Goal: Check status: Check status

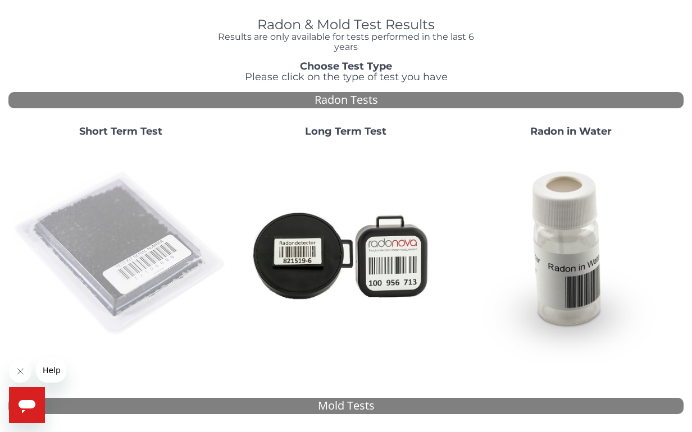
click at [137, 272] on img at bounding box center [121, 255] width 216 height 216
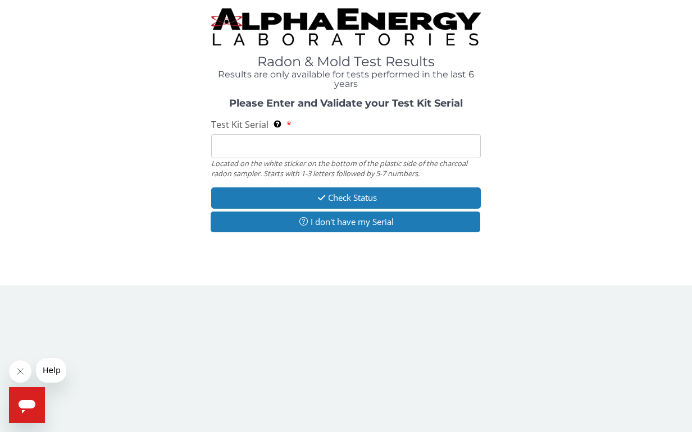
click at [265, 147] on input "Test Kit Serial Located on the white sticker on the bottom of the plastic side …" at bounding box center [346, 146] width 270 height 24
click at [288, 122] on label "Test Kit Serial Located on the white sticker on the bottom of the plastic side …" at bounding box center [251, 124] width 80 height 13
click at [288, 134] on input "Test Kit Serial Located on the white sticker on the bottom of the plastic side …" at bounding box center [346, 146] width 270 height 24
click at [286, 121] on label "Test Kit Serial Located on the white sticker on the bottom of the plastic side …" at bounding box center [251, 124] width 80 height 13
click at [286, 134] on input "Test Kit Serial Located on the white sticker on the bottom of the plastic side …" at bounding box center [346, 146] width 270 height 24
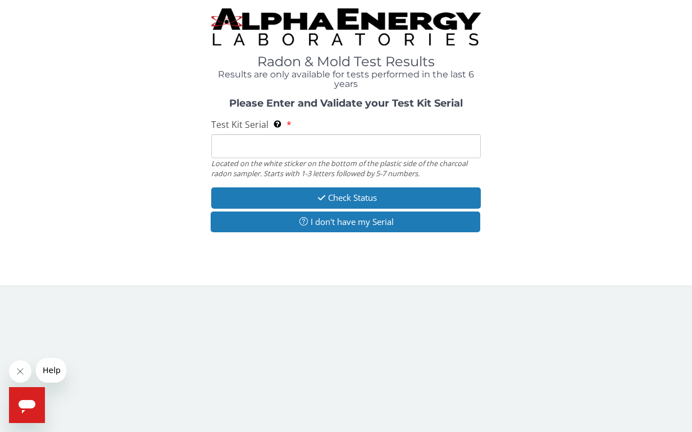
click at [286, 121] on label "Test Kit Serial Located on the white sticker on the bottom of the plastic side …" at bounding box center [251, 124] width 80 height 13
click at [286, 134] on input "Test Kit Serial Located on the white sticker on the bottom of the plastic side …" at bounding box center [346, 146] width 270 height 24
click at [249, 143] on input "Test Kit Serial Located on the white sticker on the bottom of the plastic side …" at bounding box center [346, 146] width 270 height 24
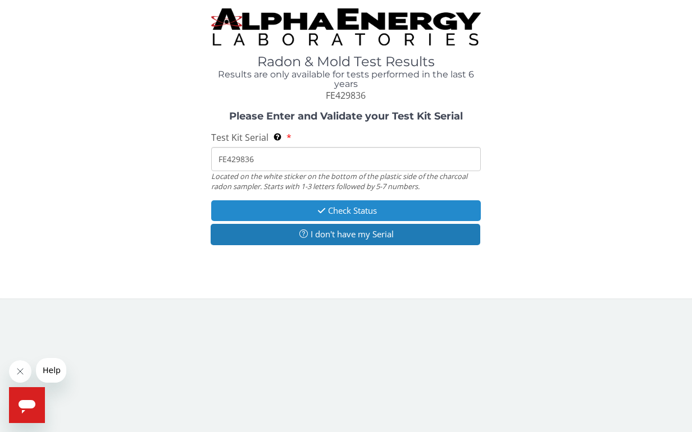
type input "FE429836"
click at [358, 211] on button "Check Status" at bounding box center [346, 210] width 270 height 21
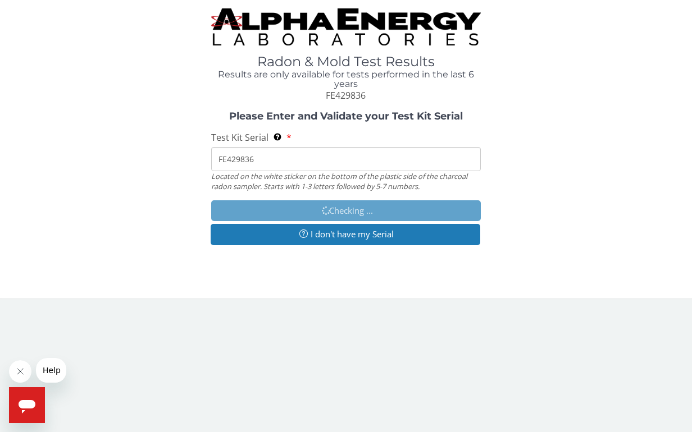
click at [132, 159] on div "Please Enter and Validate your Test Kit Serial Test Kit Serial Located on the w…" at bounding box center [345, 179] width 675 height 137
click at [338, 155] on input "FE429836" at bounding box center [346, 159] width 270 height 24
drag, startPoint x: 263, startPoint y: 154, endPoint x: 213, endPoint y: 153, distance: 50.0
click at [213, 153] on input "FE429836" at bounding box center [346, 159] width 270 height 24
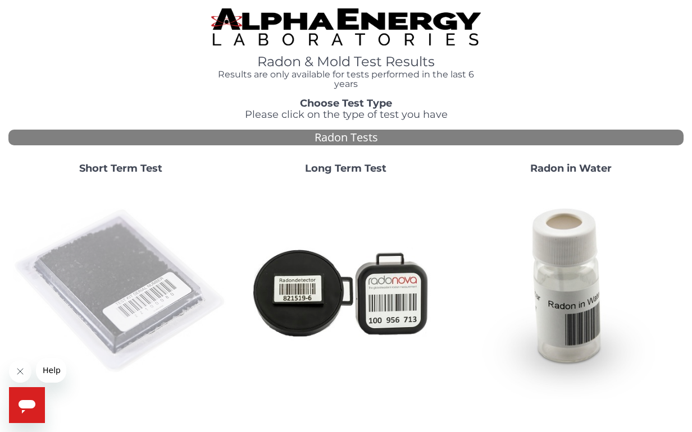
click at [118, 290] on img at bounding box center [121, 292] width 216 height 216
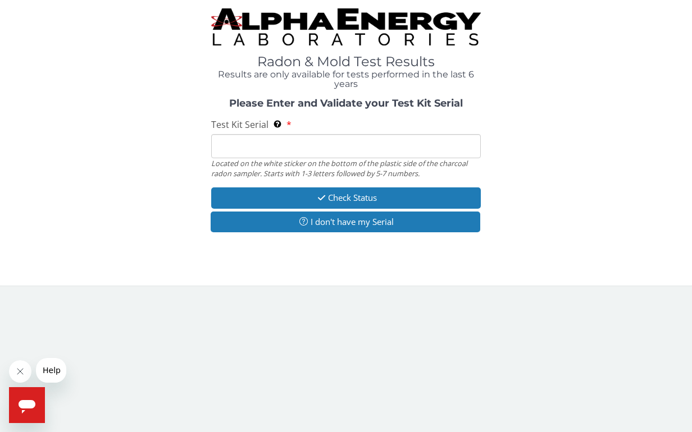
click at [298, 150] on input "Test Kit Serial Located on the white sticker on the bottom of the plastic side …" at bounding box center [346, 146] width 270 height 24
paste input "FE429836"
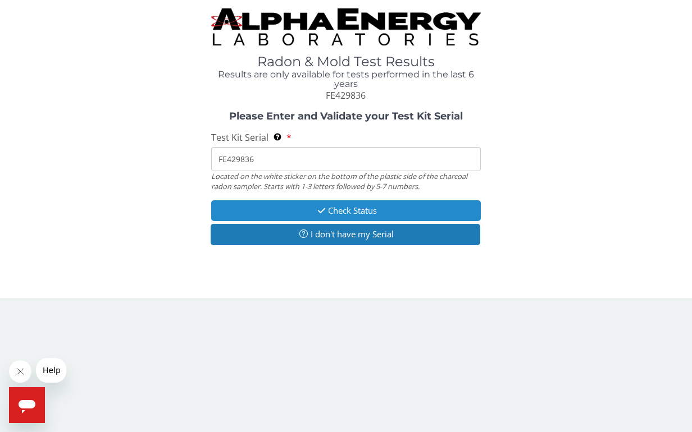
type input "FE429836"
click at [352, 206] on button "Check Status" at bounding box center [346, 210] width 270 height 21
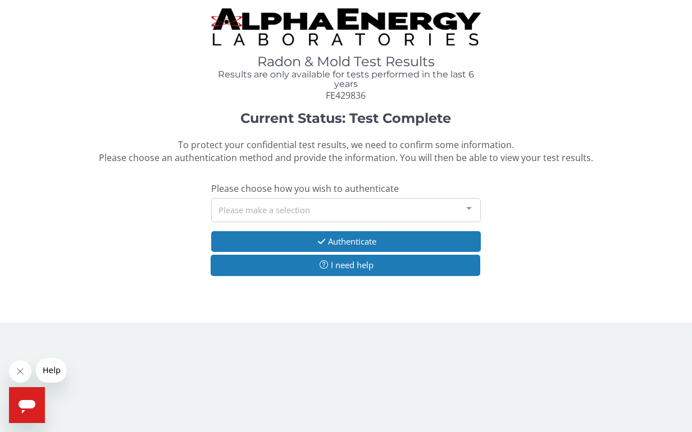
click at [469, 201] on div at bounding box center [469, 209] width 22 height 21
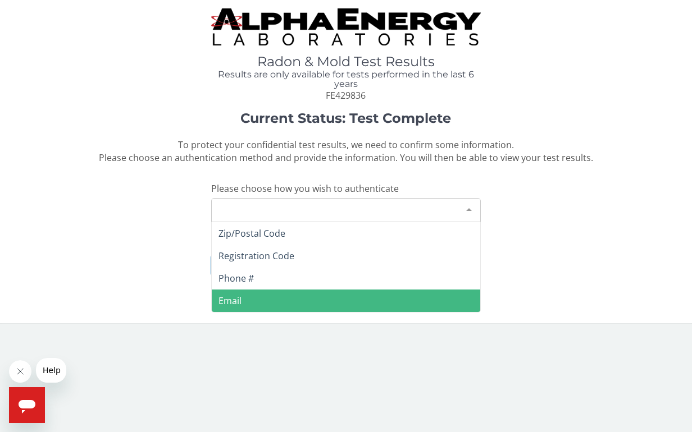
click at [269, 304] on span "Email" at bounding box center [346, 301] width 269 height 22
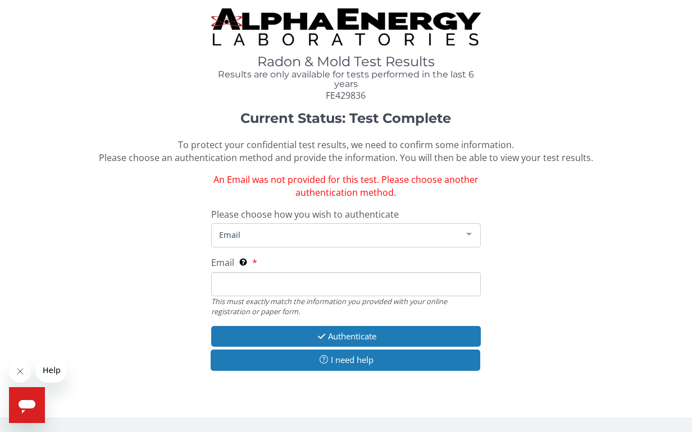
click at [250, 275] on input "Email This must exactly match the information you provided with your online reg…" at bounding box center [346, 284] width 270 height 24
type input "flightnurse8105@gmail.com"
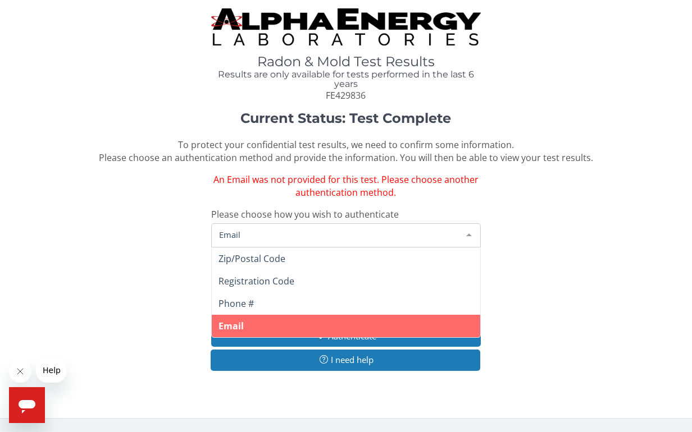
click at [408, 236] on span "Email" at bounding box center [337, 234] width 242 height 12
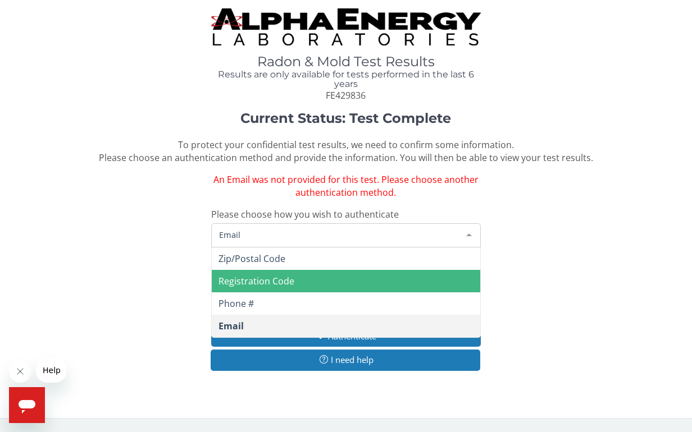
click at [335, 280] on span "Registration Code" at bounding box center [346, 281] width 269 height 22
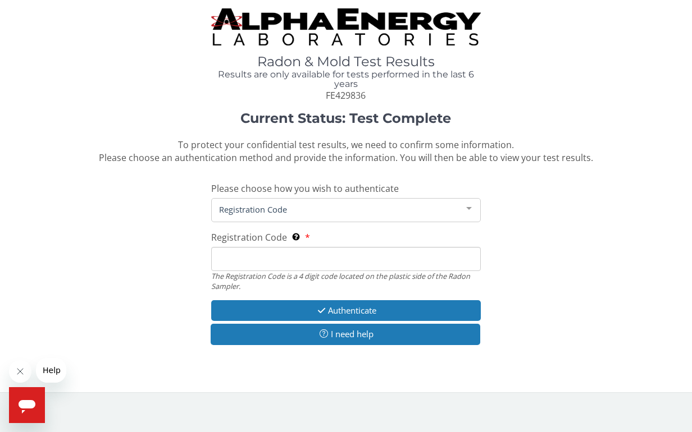
click at [296, 252] on input "Registration Code The Registration Code is a 4 digit code located on the plasti…" at bounding box center [346, 259] width 270 height 24
paste input "FE429836"
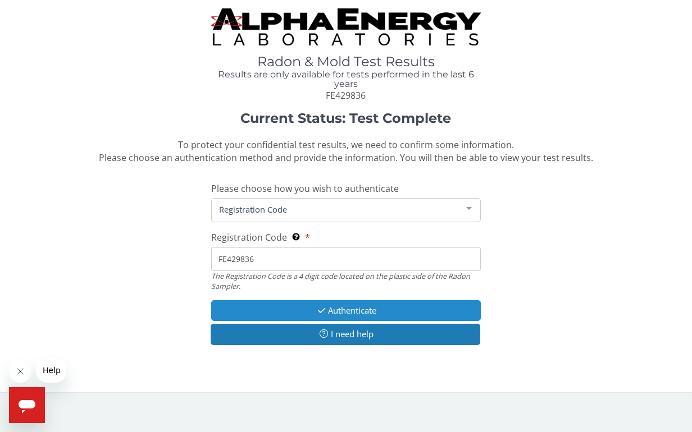
type input "FE429836"
click at [333, 309] on button "Authenticate" at bounding box center [346, 310] width 270 height 21
